Goal: Information Seeking & Learning: Check status

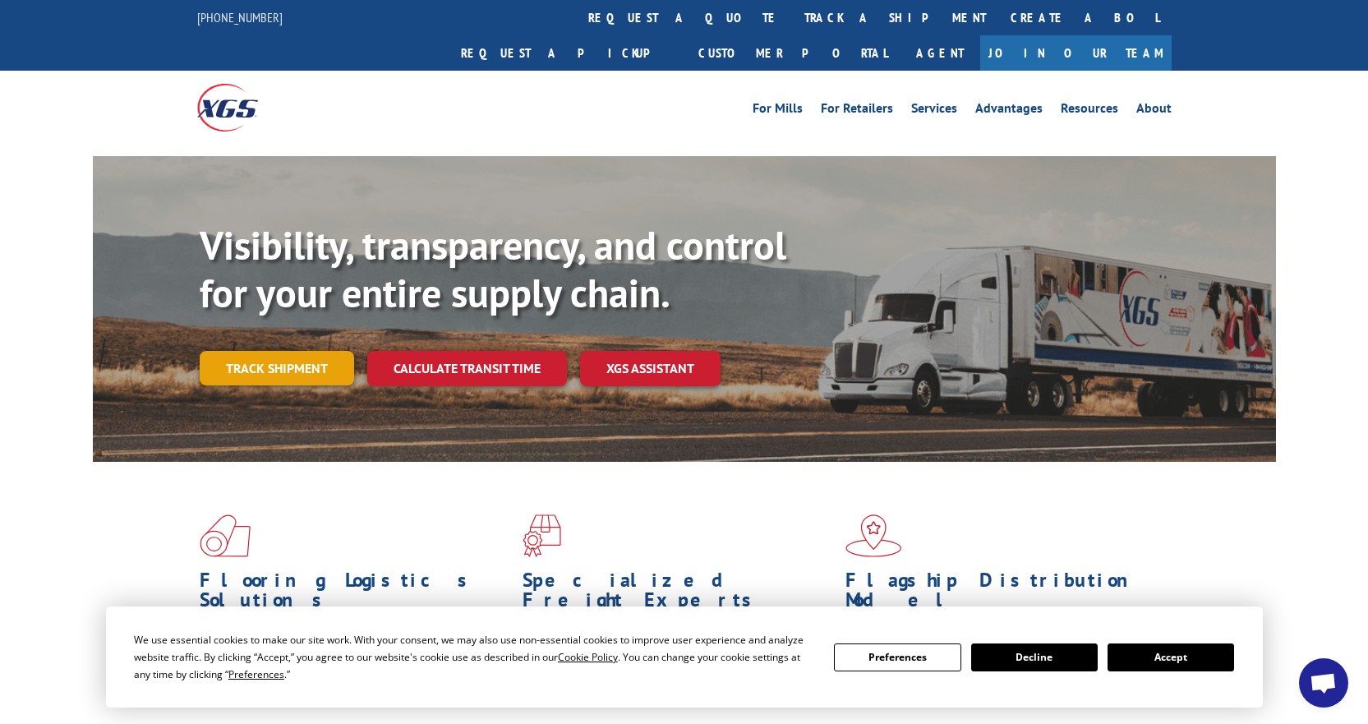
click at [261, 351] on link "Track shipment" at bounding box center [277, 368] width 154 height 35
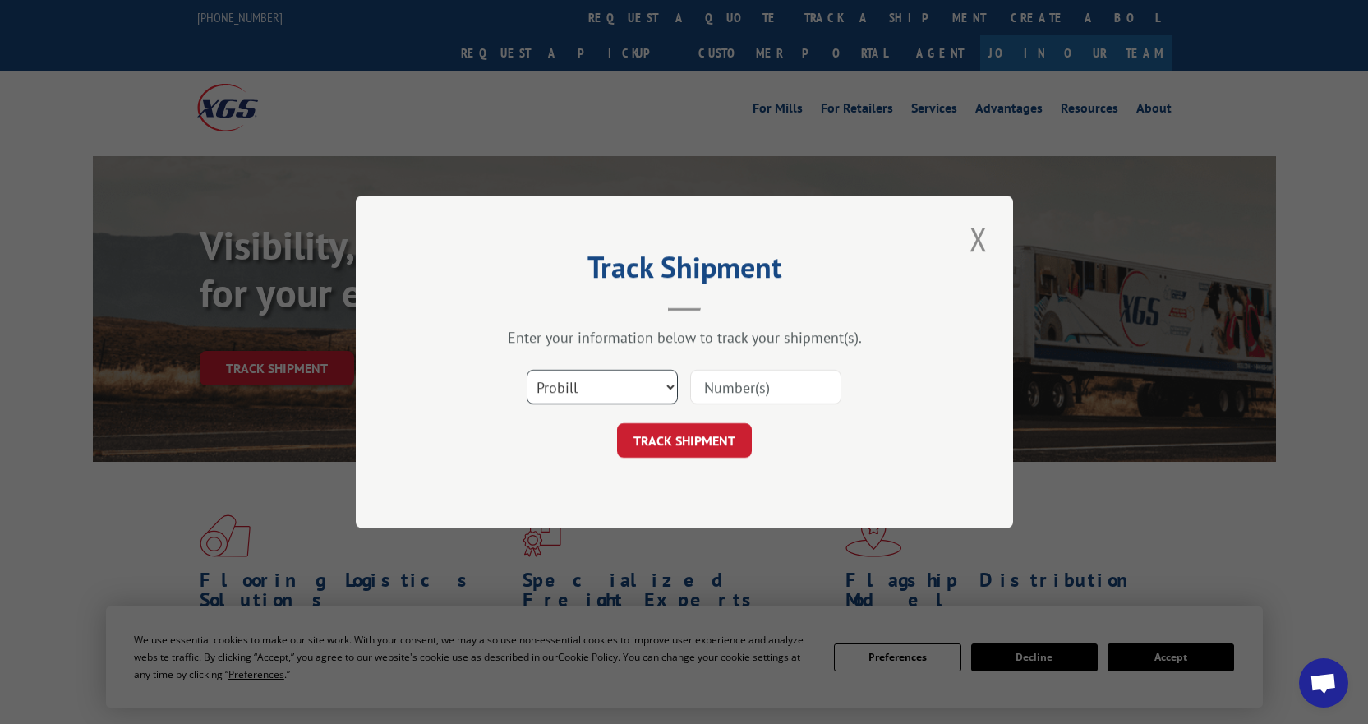
click at [614, 392] on select "Select category... Probill BOL PO" at bounding box center [602, 387] width 151 height 35
select select "bol"
click at [527, 370] on select "Select category... Probill BOL PO" at bounding box center [602, 387] width 151 height 35
click at [765, 385] on input at bounding box center [765, 387] width 151 height 35
type input "0499617"
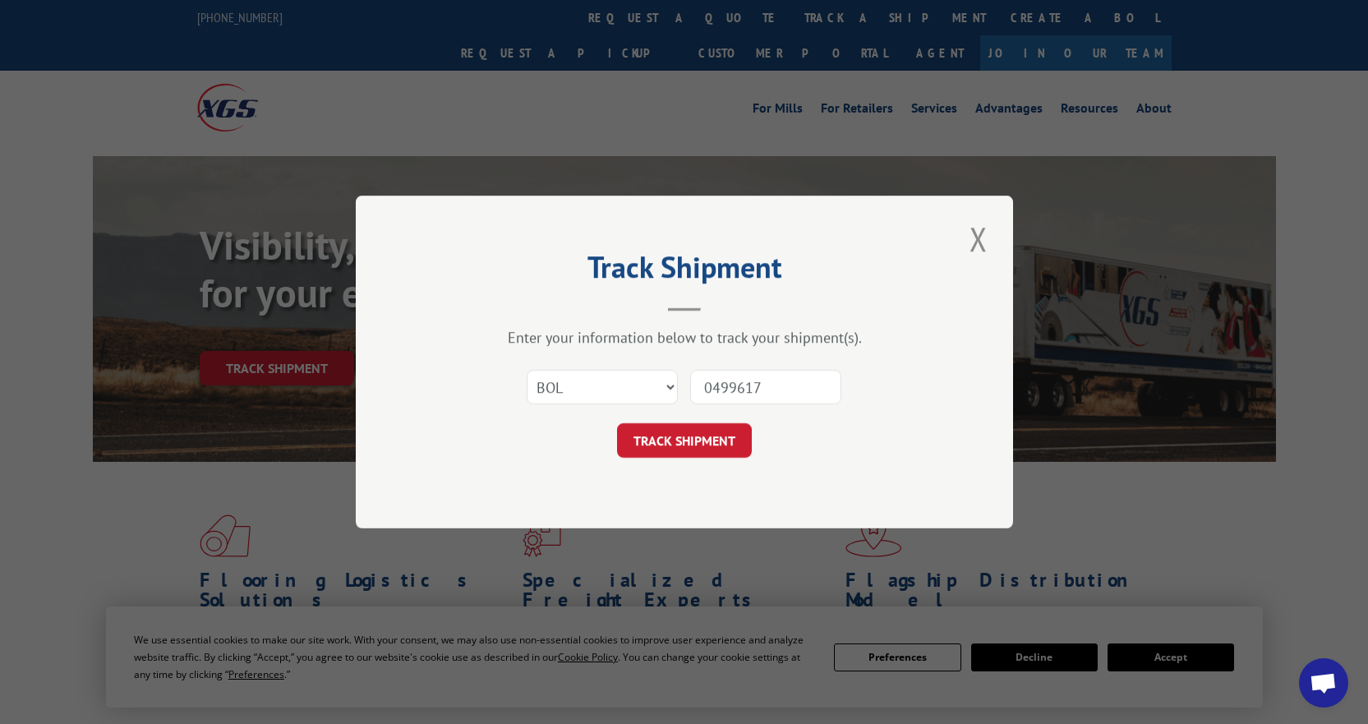
click button "TRACK SHIPMENT" at bounding box center [684, 440] width 135 height 35
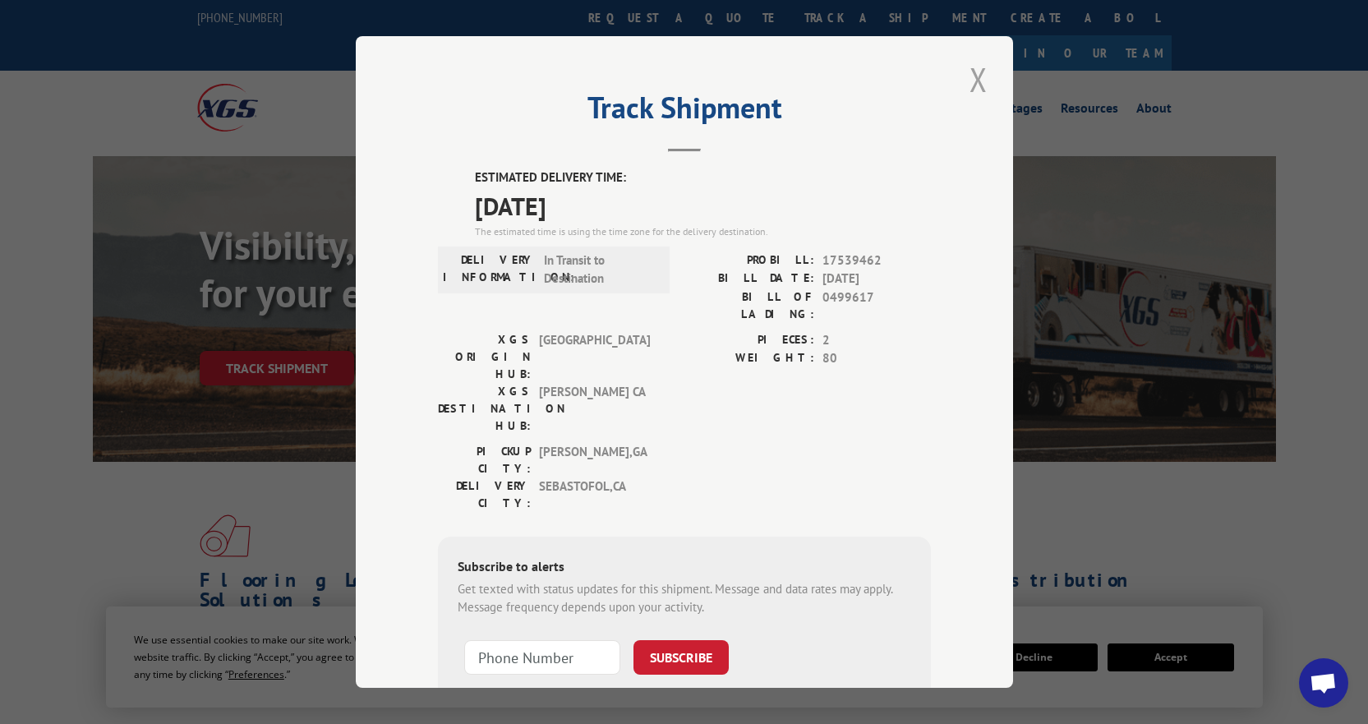
click at [972, 80] on button "Close modal" at bounding box center [979, 79] width 28 height 45
